Goal: Browse casually

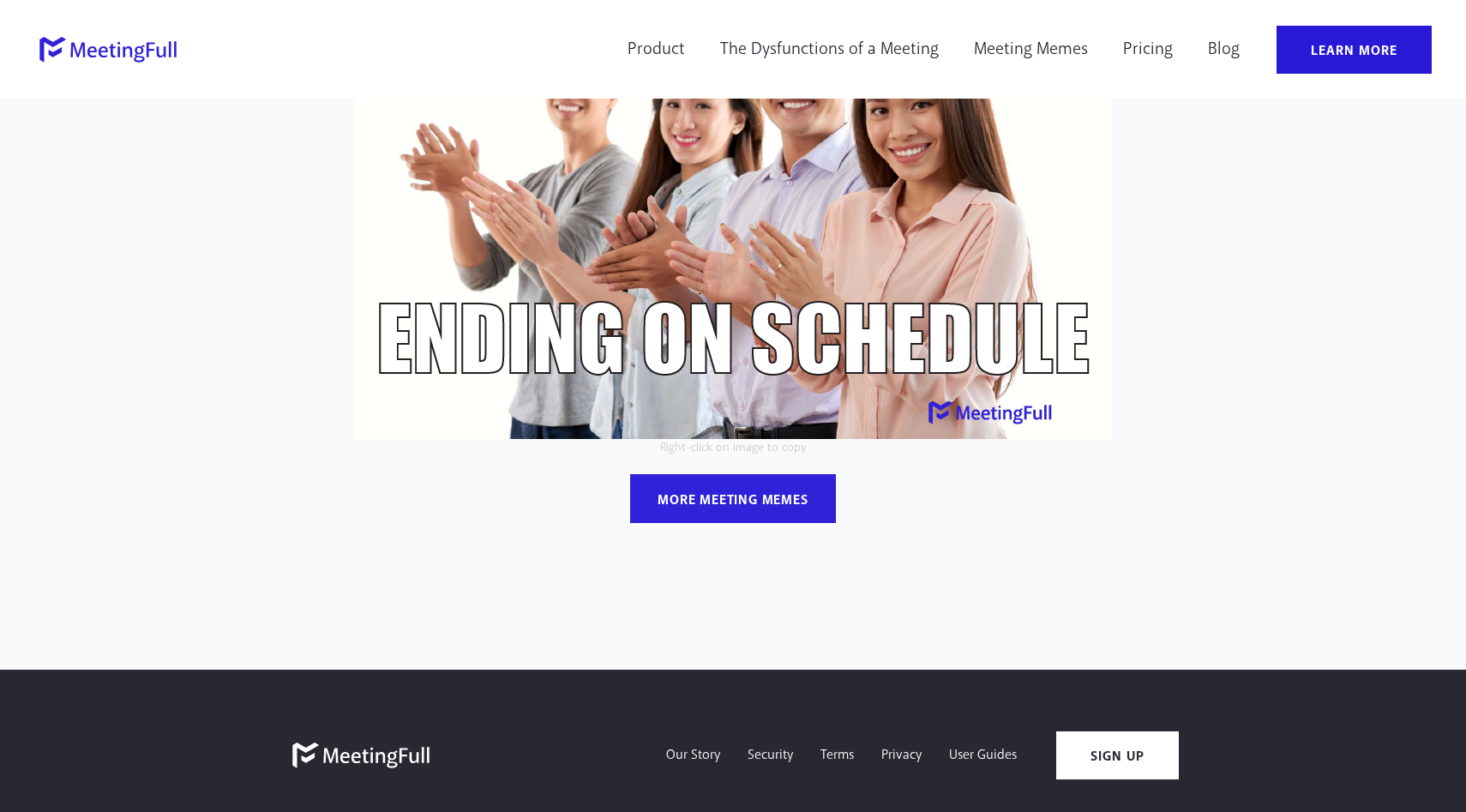
scroll to position [228, 0]
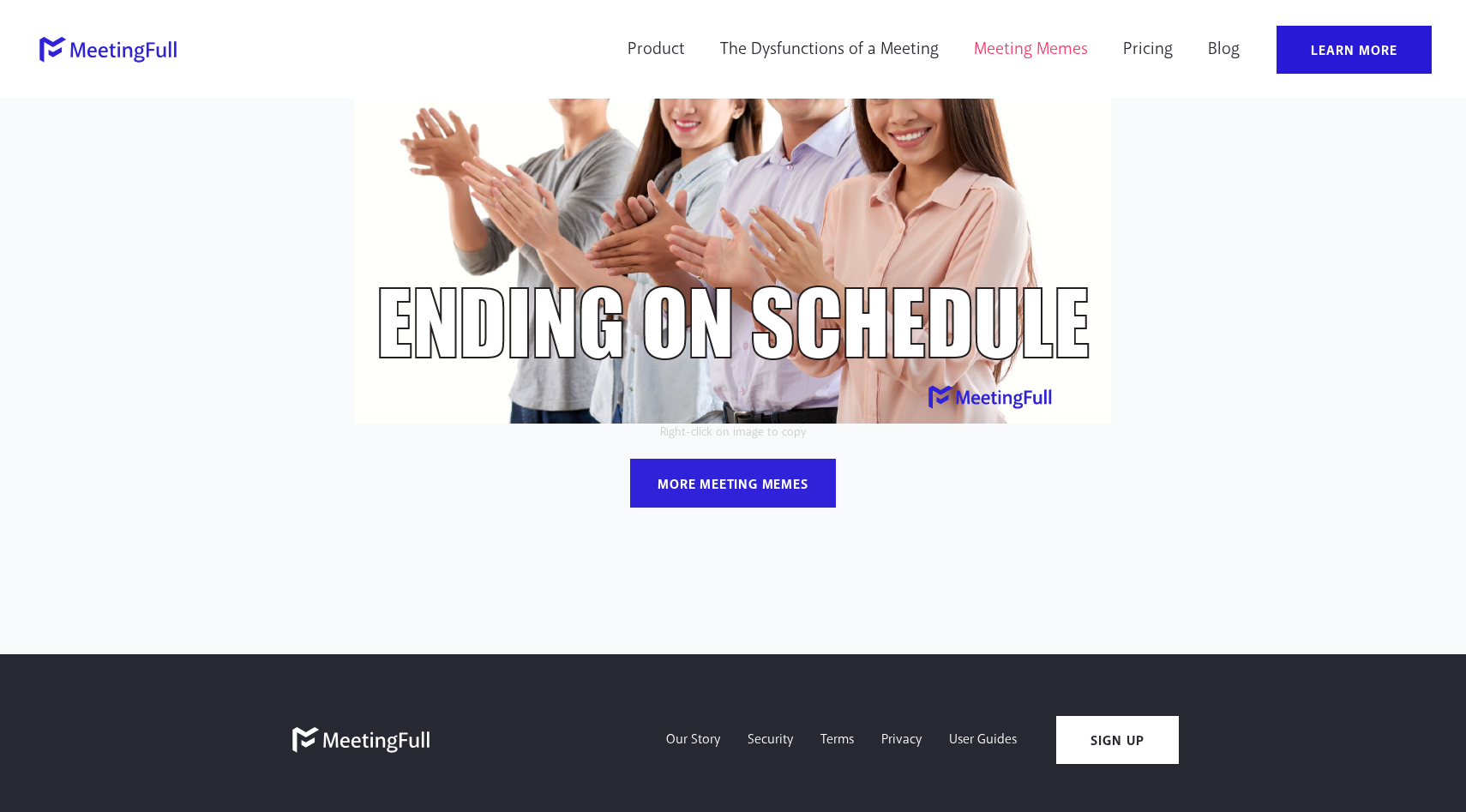
click at [1015, 56] on link "Meeting Memes" at bounding box center [1031, 49] width 136 height 48
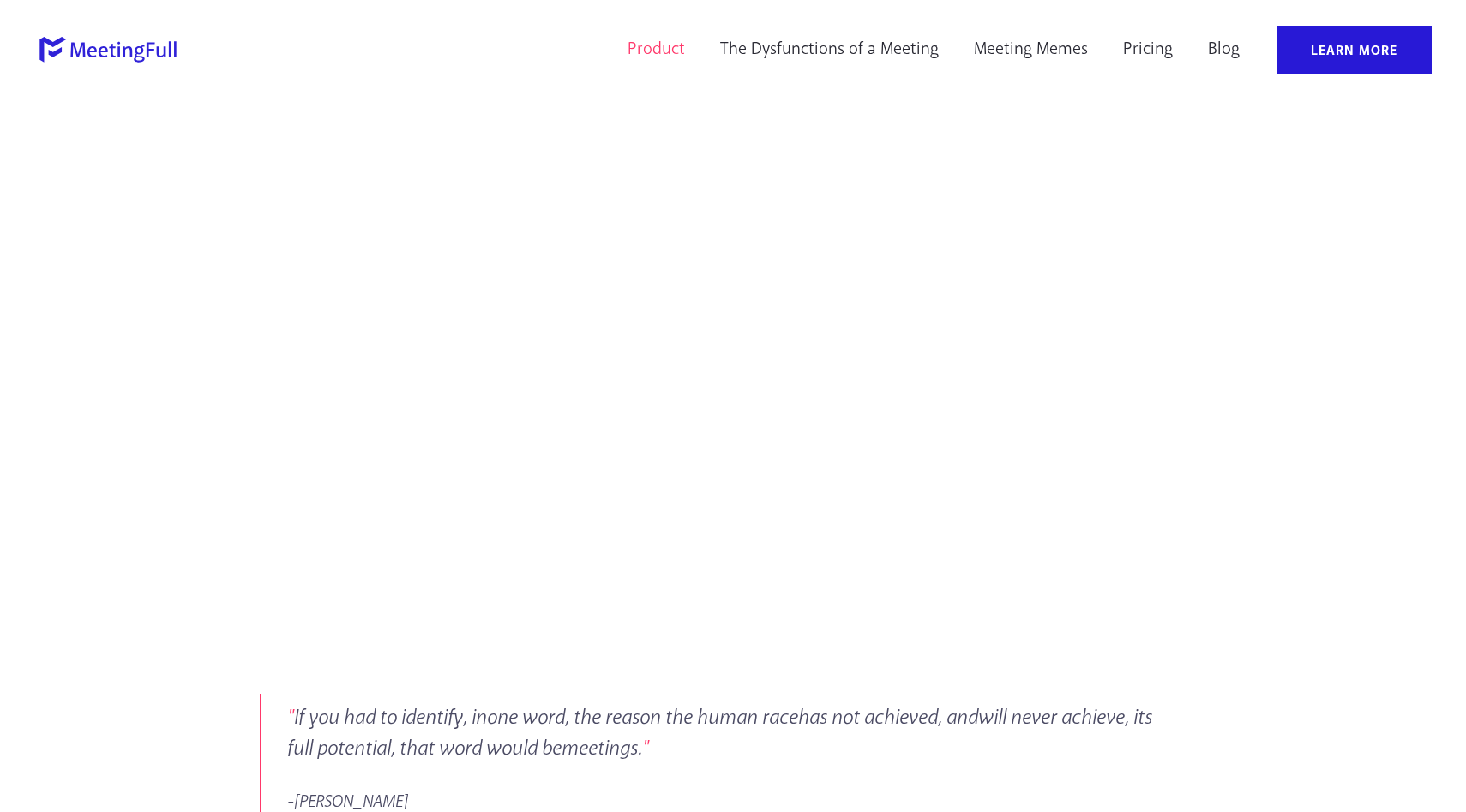
click at [658, 58] on link "Product" at bounding box center [656, 49] width 80 height 48
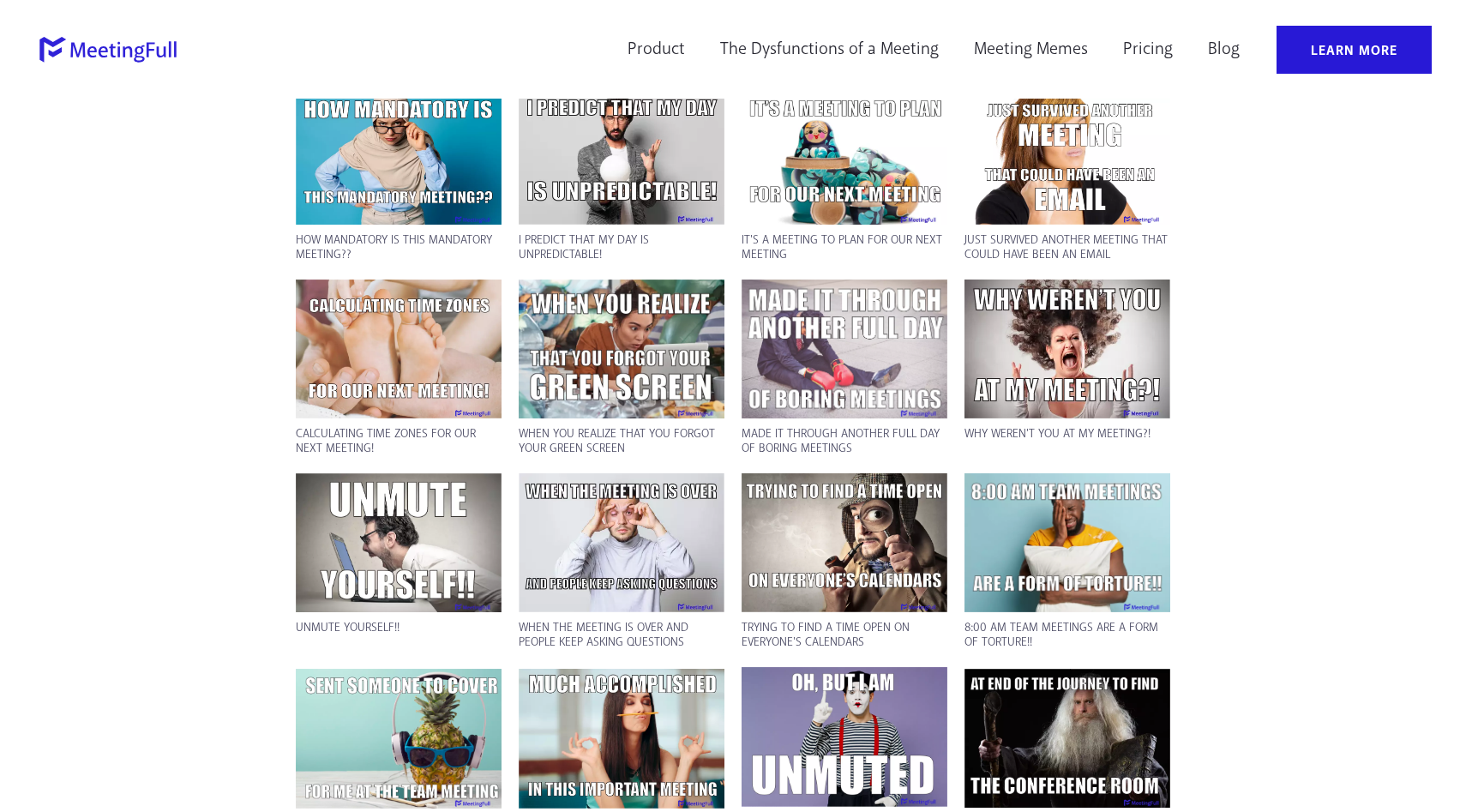
scroll to position [2688, 0]
